Goal: Information Seeking & Learning: Learn about a topic

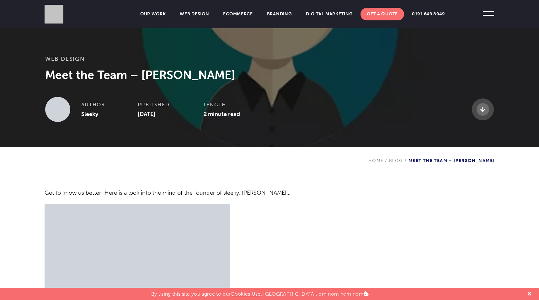
scroll to position [169, 0]
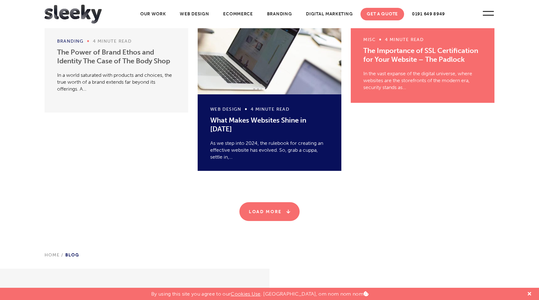
scroll to position [1126, 0]
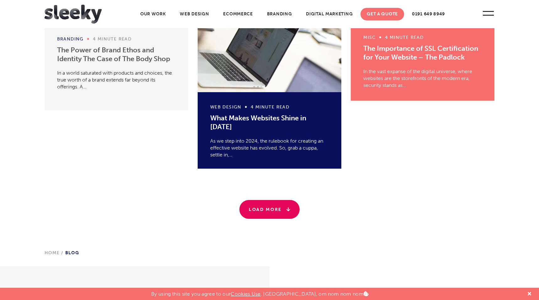
click at [278, 213] on link "Load More" at bounding box center [269, 209] width 60 height 19
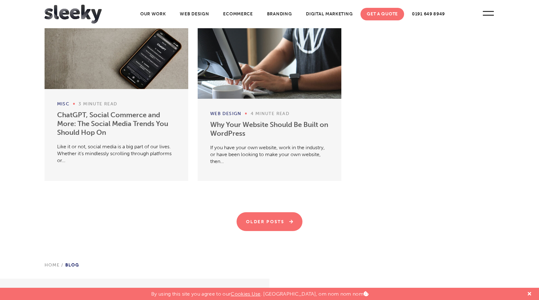
scroll to position [2477, 0]
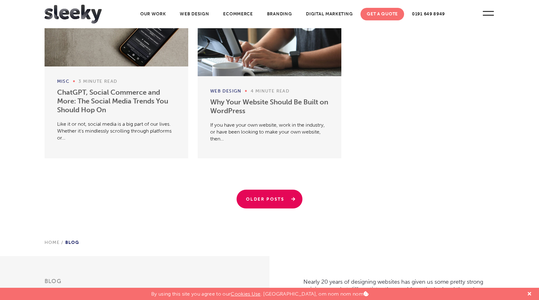
click at [266, 199] on link "Older Posts" at bounding box center [269, 199] width 66 height 19
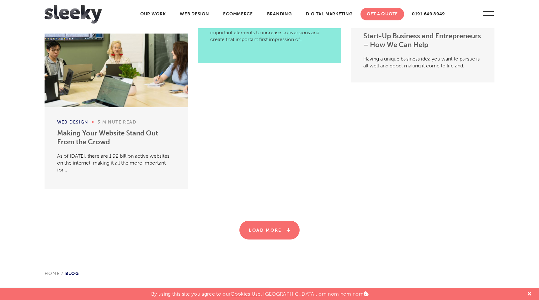
scroll to position [2777, 0]
